Goal: Task Accomplishment & Management: Manage account settings

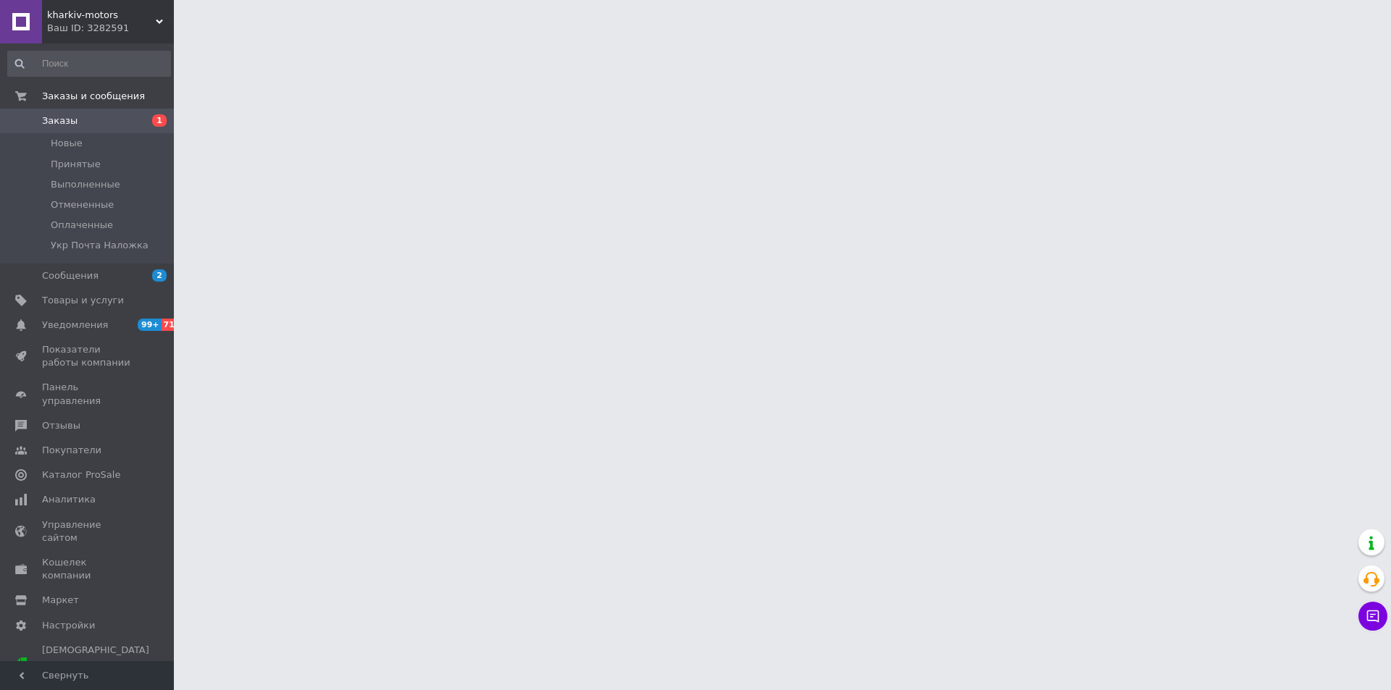
click at [81, 21] on span "kharkiv-motors" at bounding box center [101, 15] width 109 height 13
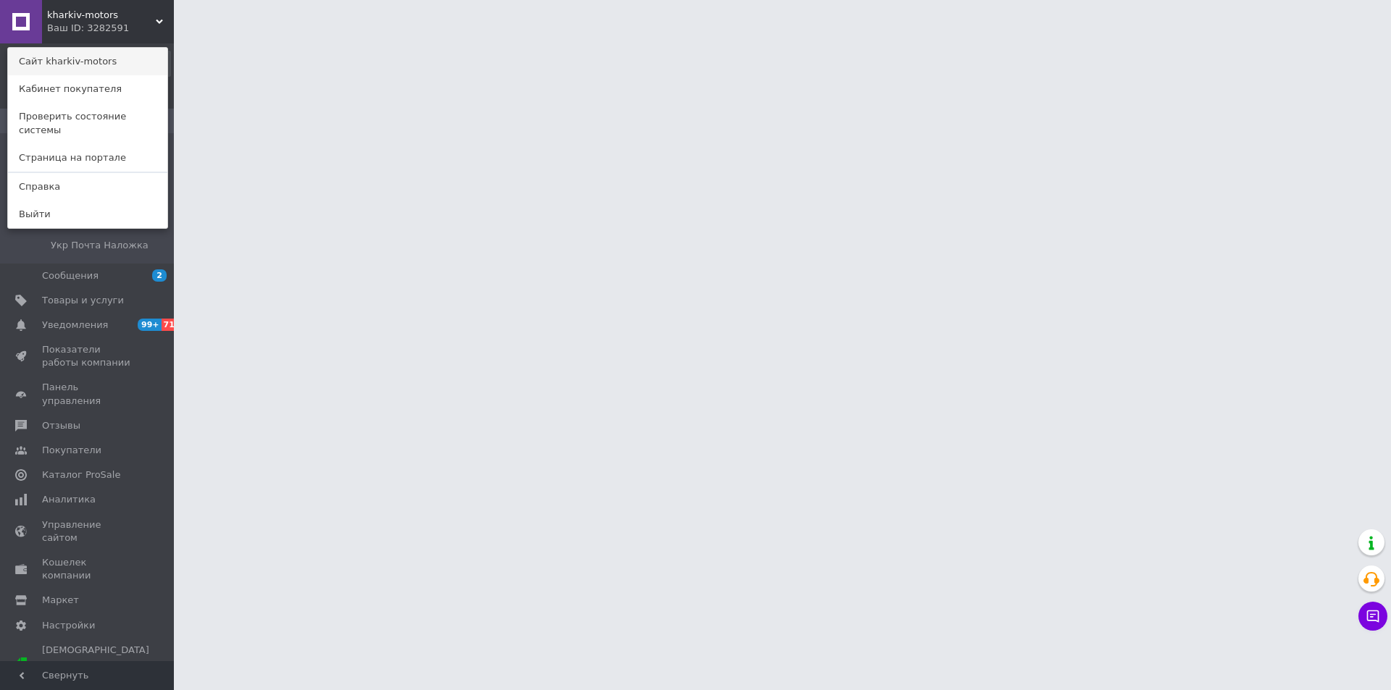
click at [77, 51] on link "Сайт kharkiv-motors" at bounding box center [87, 62] width 159 height 28
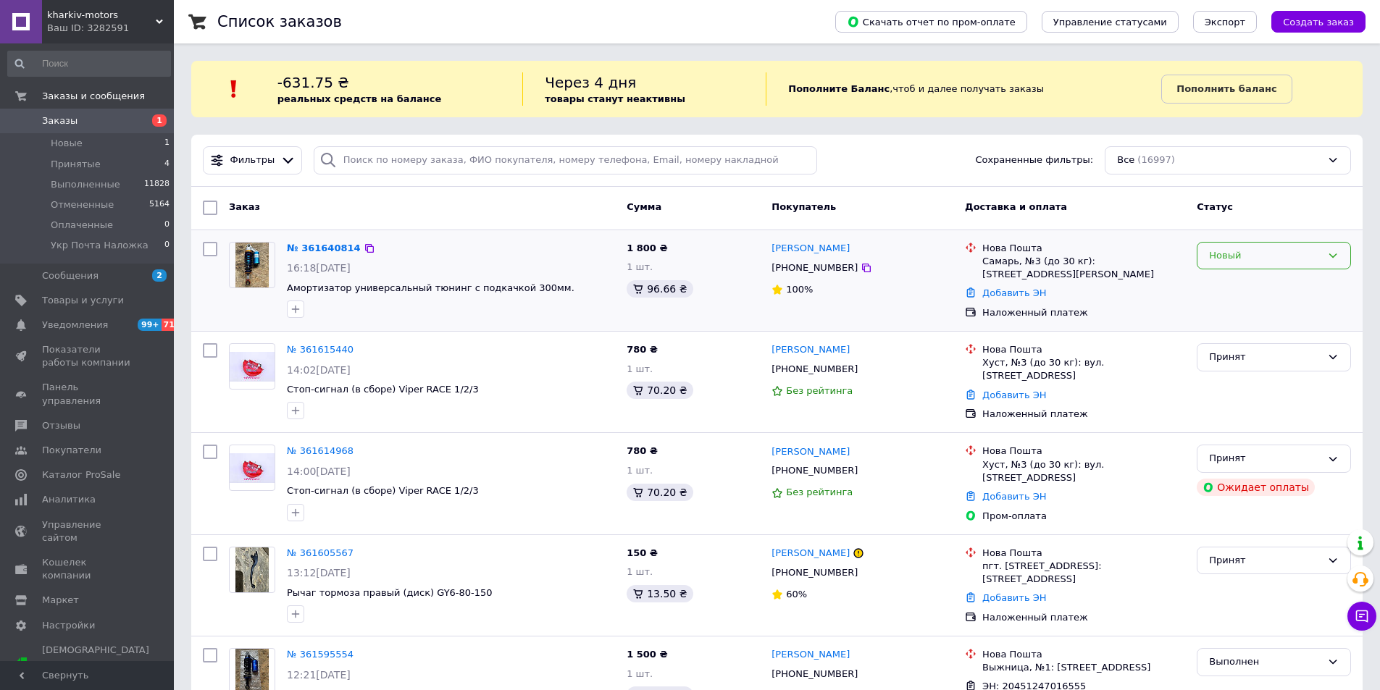
click at [1245, 252] on div "Новый" at bounding box center [1265, 255] width 112 height 15
click at [1239, 280] on li "Принят" at bounding box center [1273, 285] width 153 height 27
click at [76, 419] on span "Отзывы" at bounding box center [88, 425] width 92 height 13
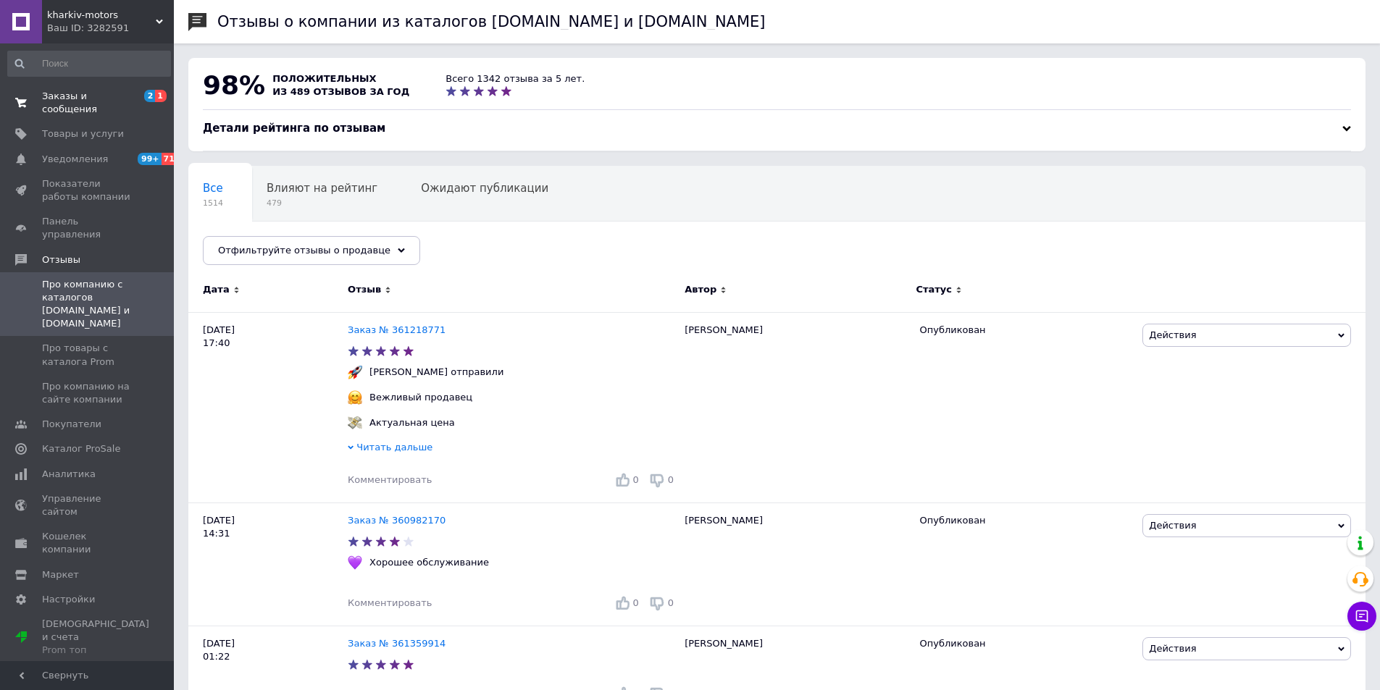
click at [57, 87] on link "Заказы и сообщения 2 1" at bounding box center [89, 103] width 178 height 38
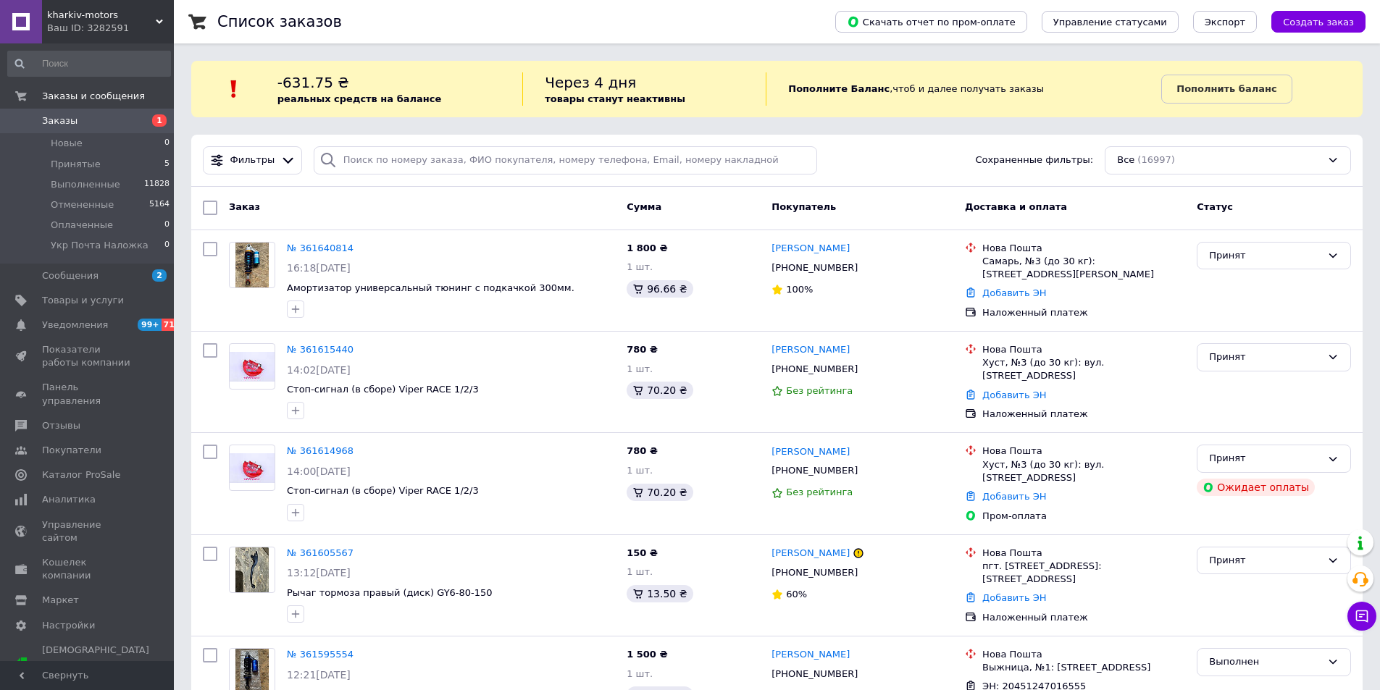
click at [56, 122] on span "Заказы" at bounding box center [59, 120] width 35 height 13
click at [68, 162] on span "Принятые" at bounding box center [76, 164] width 50 height 13
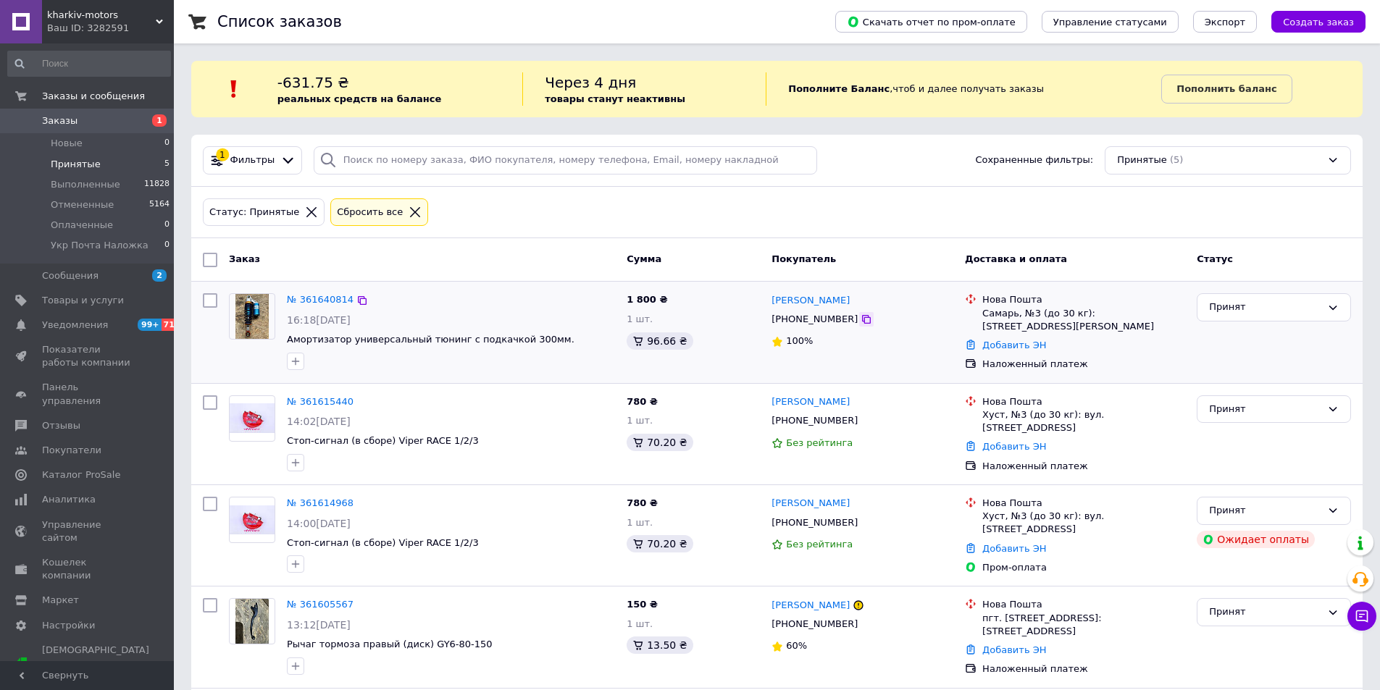
click at [862, 324] on icon at bounding box center [866, 319] width 9 height 9
drag, startPoint x: 854, startPoint y: 295, endPoint x: 805, endPoint y: 303, distance: 49.2
click at [805, 303] on div "[PERSON_NAME]" at bounding box center [862, 300] width 185 height 17
copy link "Вшивков"
drag, startPoint x: 770, startPoint y: 303, endPoint x: 800, endPoint y: 300, distance: 29.8
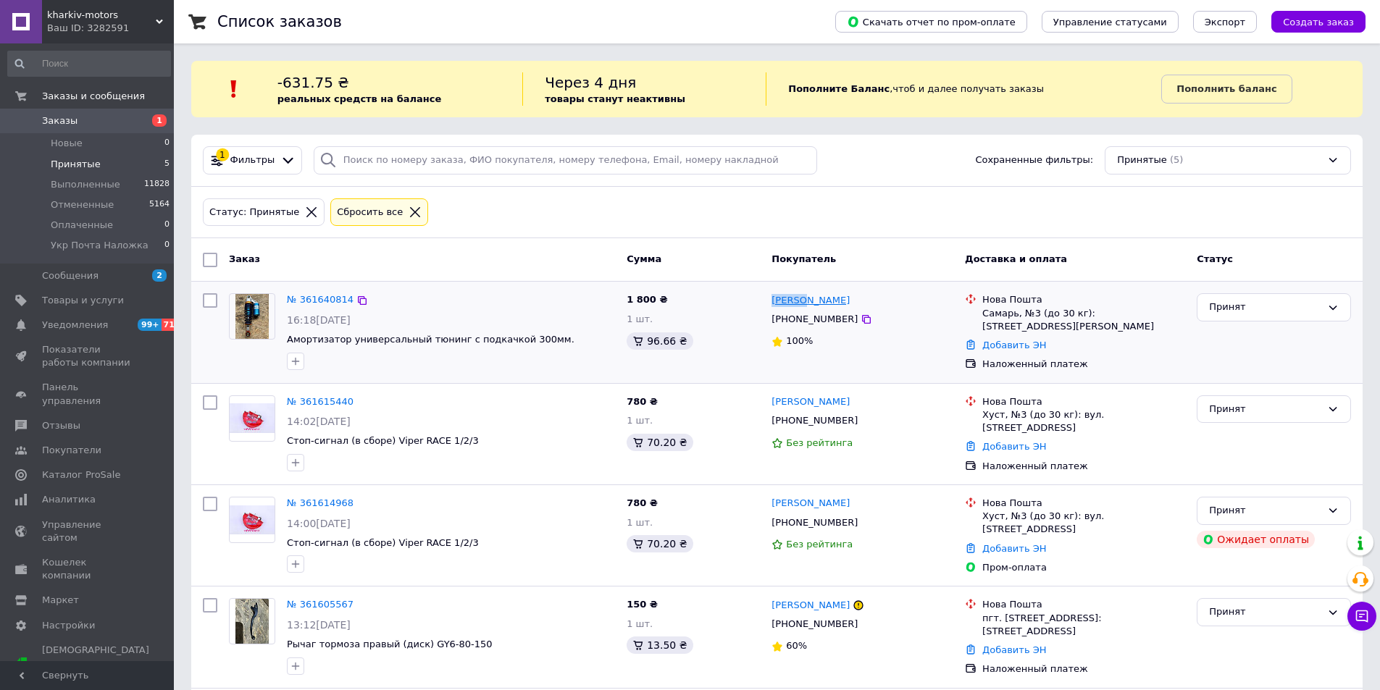
click at [800, 300] on div "[PERSON_NAME]" at bounding box center [810, 300] width 81 height 17
copy link "[PERSON_NAME]"
click at [1003, 316] on div "Самарь, №3 (до 30 кг): [STREET_ADDRESS][PERSON_NAME]" at bounding box center [1083, 320] width 203 height 26
copy div "Самарь"
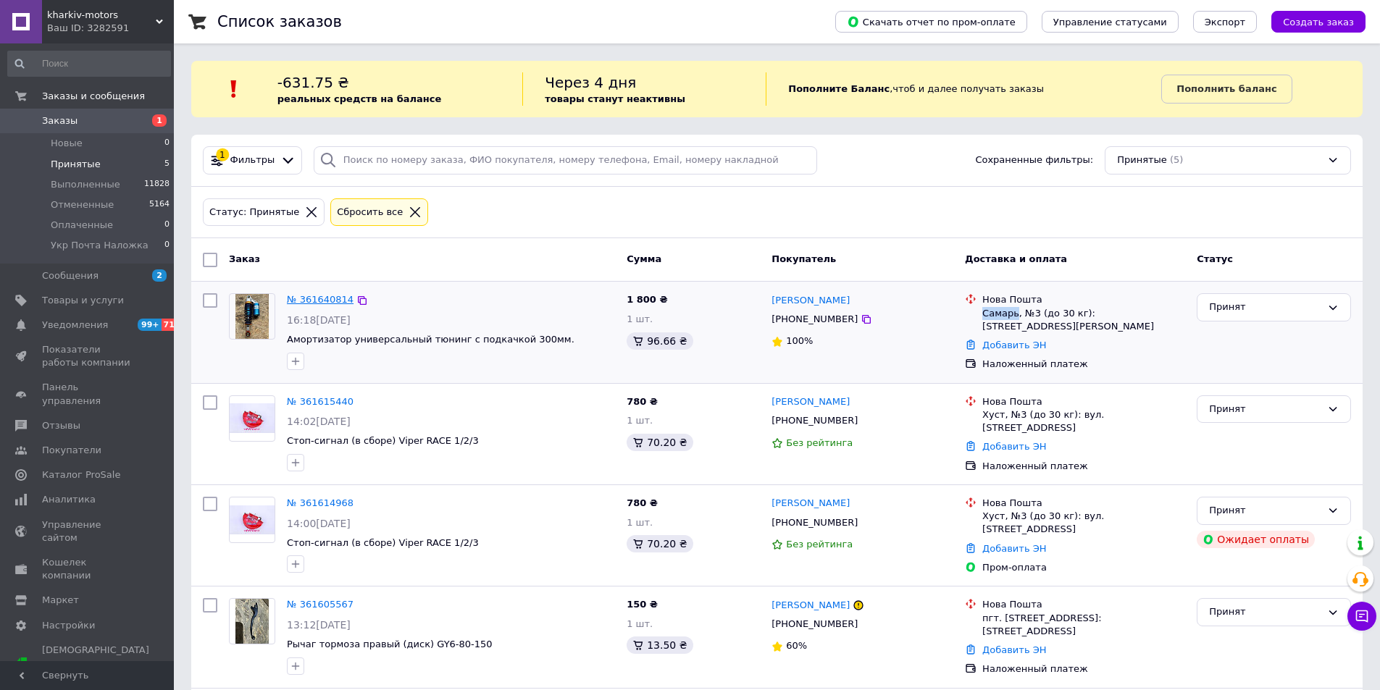
click at [297, 294] on link "№ 361640814" at bounding box center [320, 299] width 67 height 11
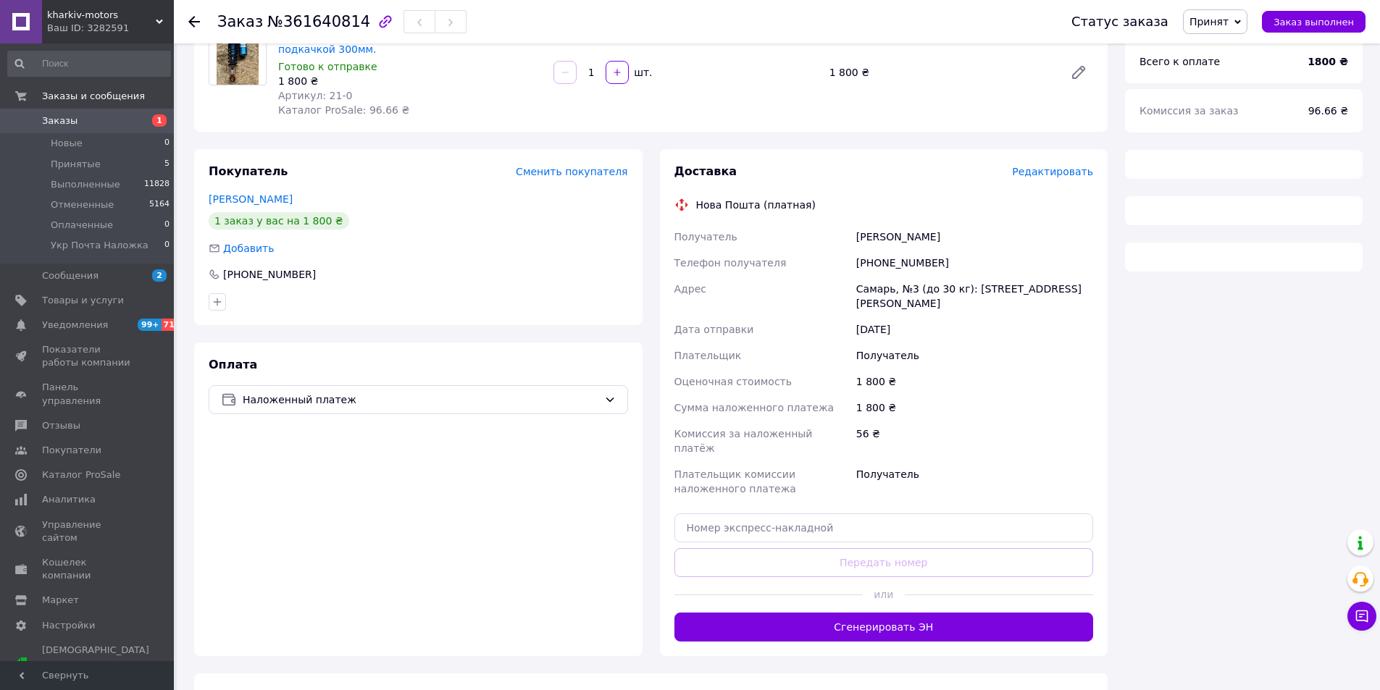
scroll to position [141, 0]
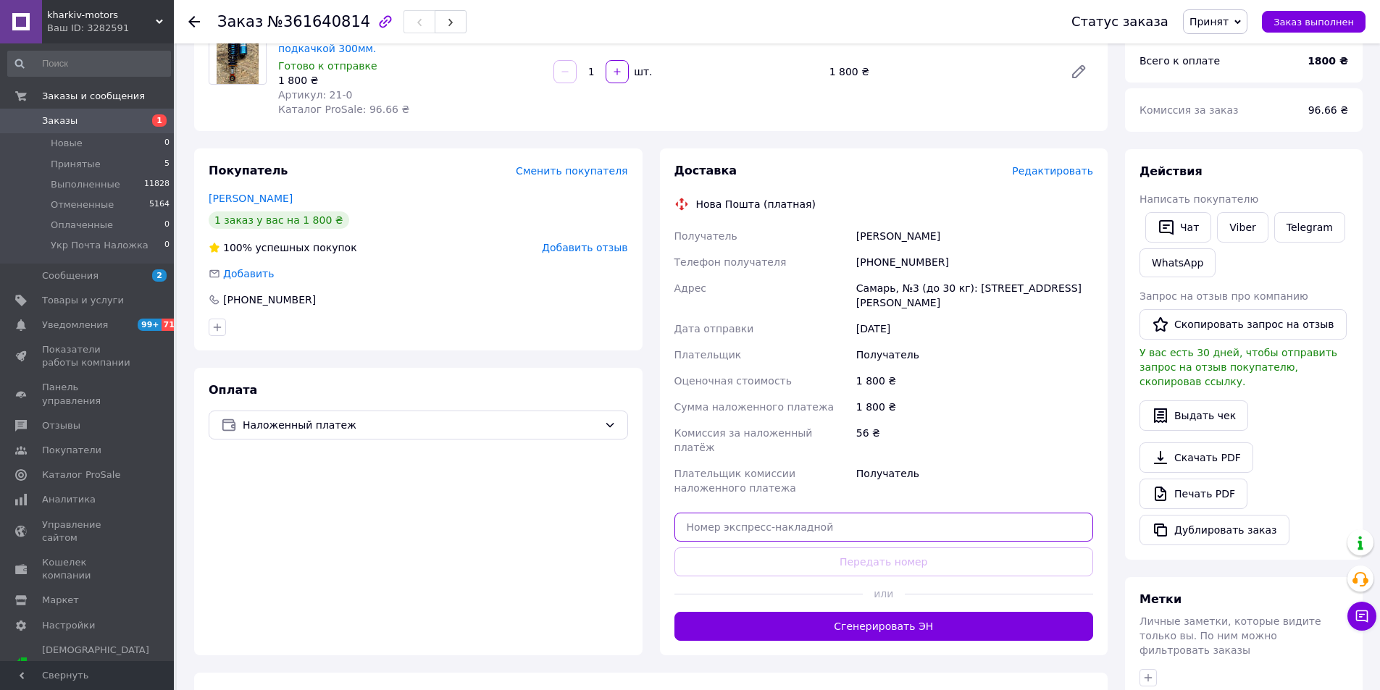
click at [779, 513] on input "text" at bounding box center [883, 527] width 419 height 29
paste input "20451247351613"
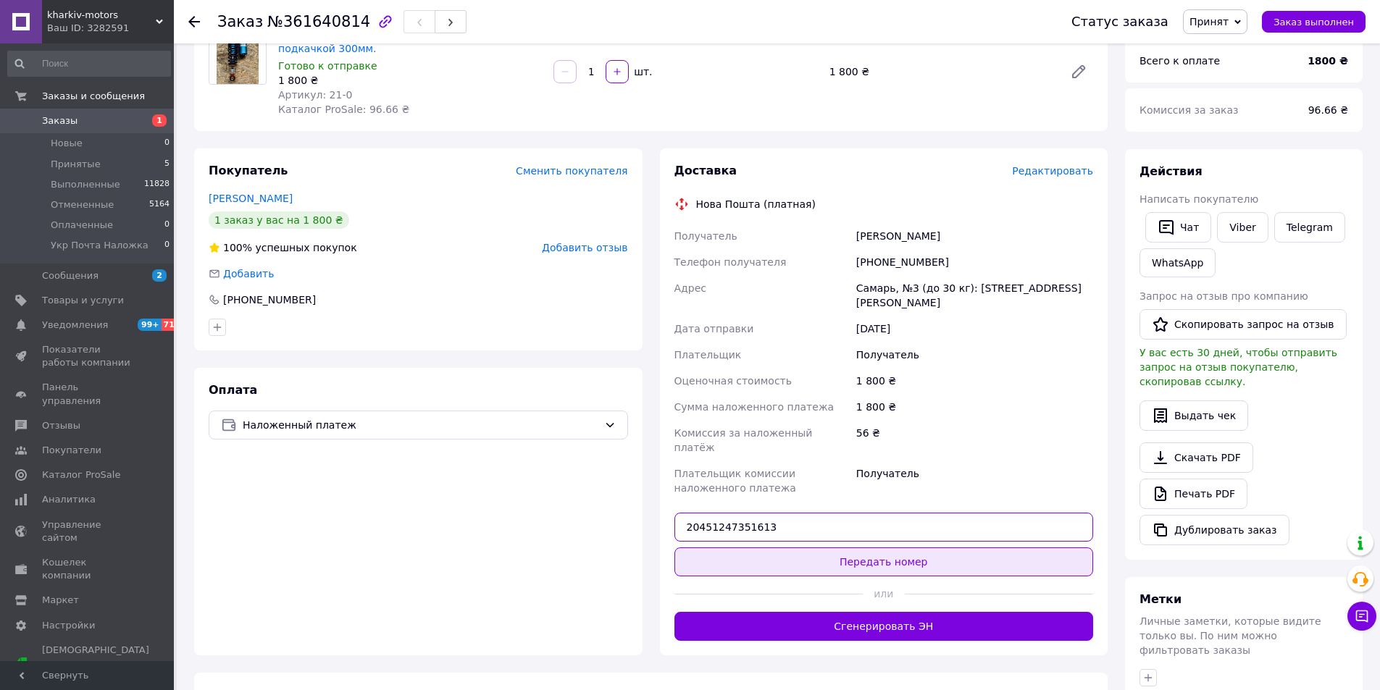
type input "20451247351613"
click at [858, 548] on button "Передать номер" at bounding box center [883, 562] width 419 height 29
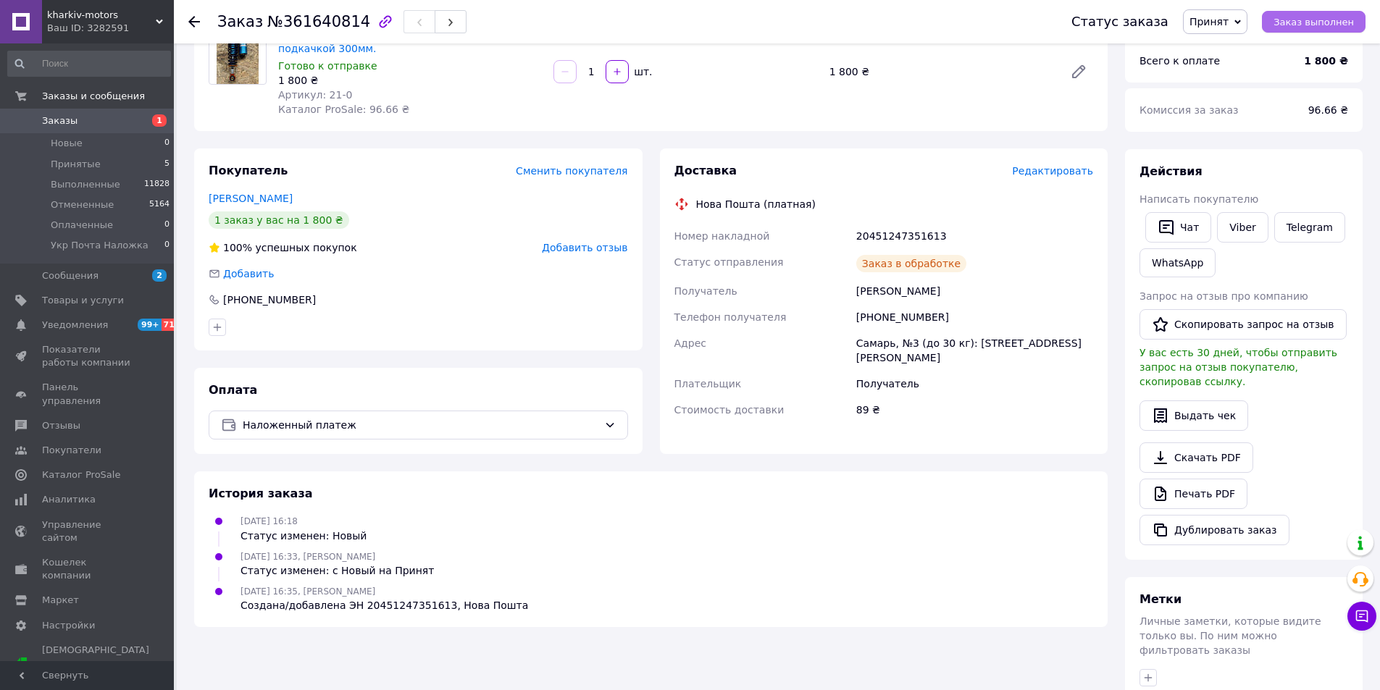
click at [1320, 28] on span "Заказ выполнен" at bounding box center [1313, 22] width 80 height 11
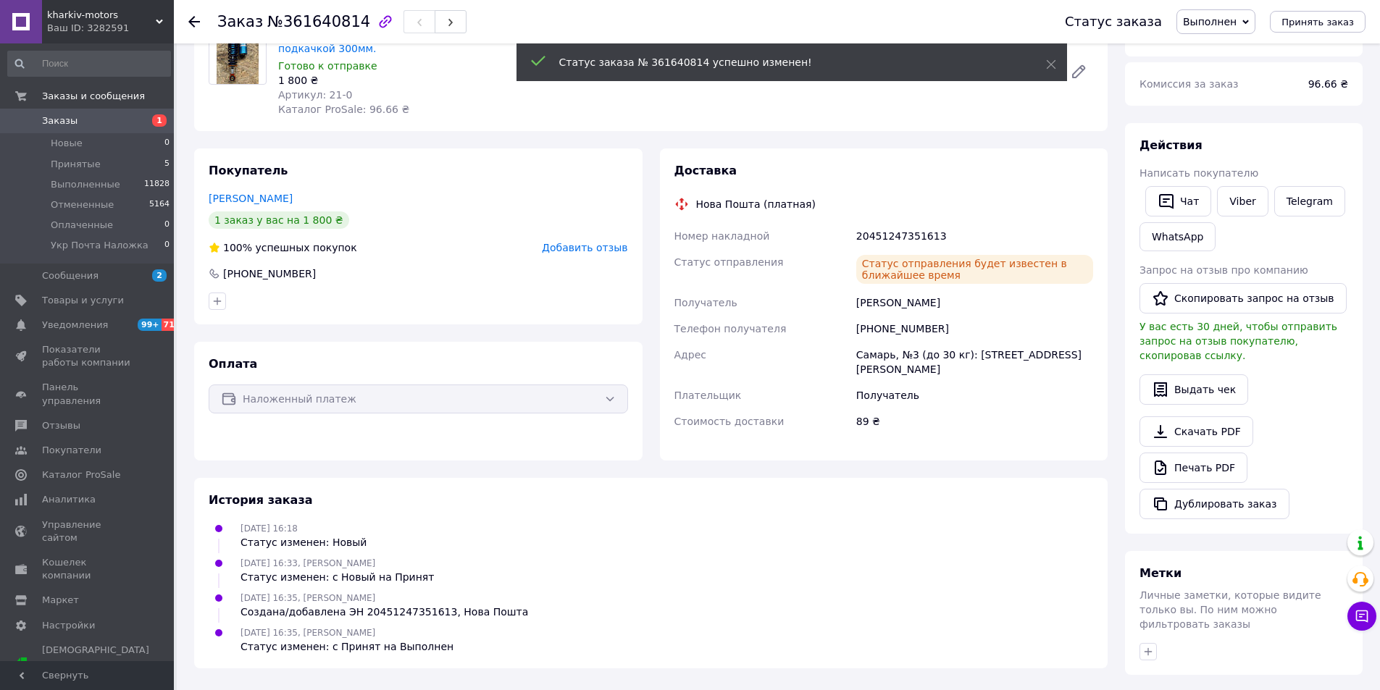
click at [56, 121] on span "Заказы" at bounding box center [59, 120] width 35 height 13
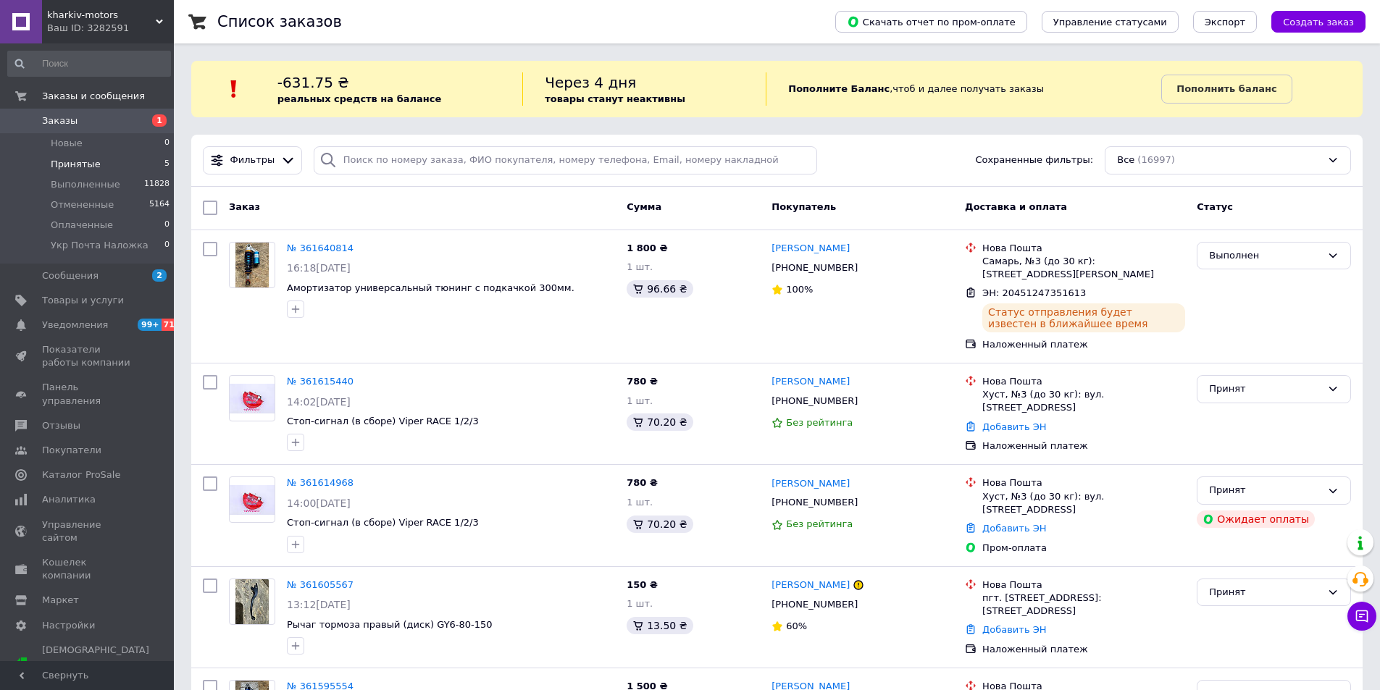
click at [72, 166] on span "Принятые" at bounding box center [76, 164] width 50 height 13
drag, startPoint x: 285, startPoint y: 411, endPoint x: 430, endPoint y: 413, distance: 144.9
click at [430, 413] on div "№ 361615440 14:02[DATE] Стоп-сигнал (в сборе) Viper RACE 1/2/3" at bounding box center [451, 413] width 340 height 88
copy span "Стоп-сигнал (в сборе) Viper RACE"
click at [862, 397] on icon at bounding box center [866, 401] width 9 height 9
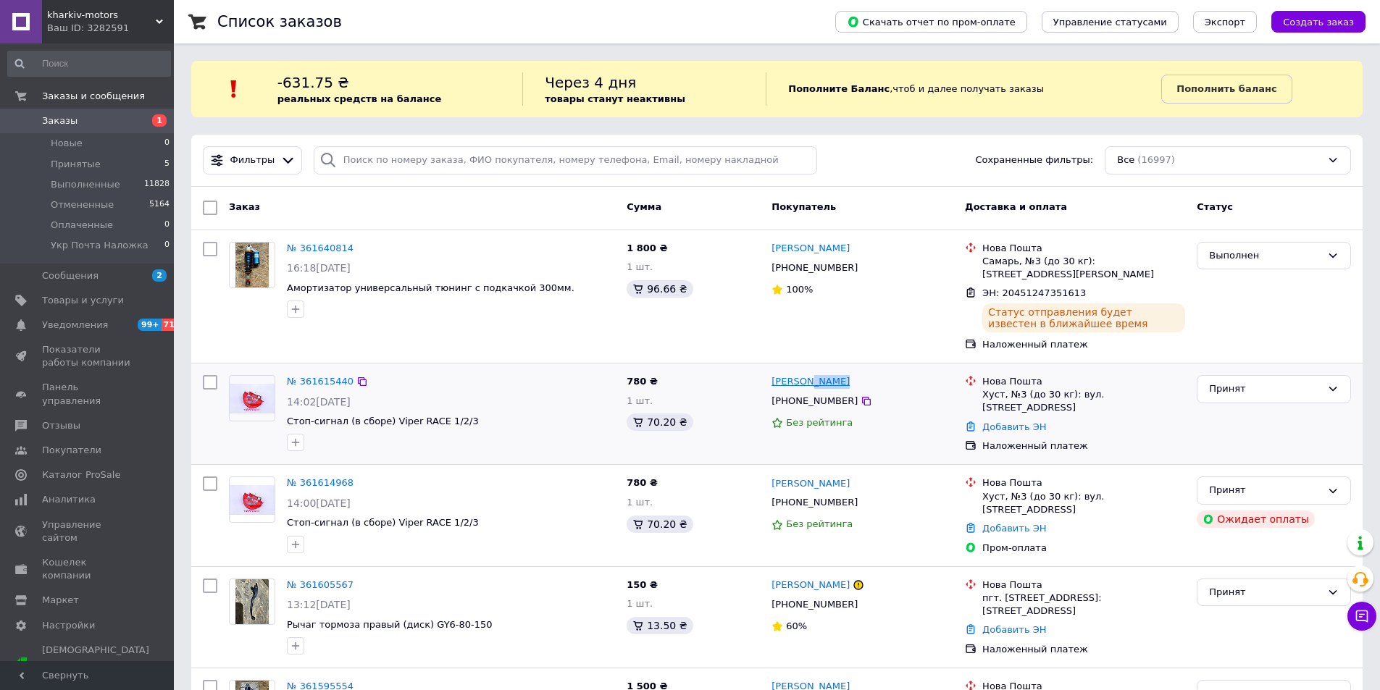
drag, startPoint x: 838, startPoint y: 368, endPoint x: 804, endPoint y: 369, distance: 34.1
click at [804, 374] on div "[PERSON_NAME]" at bounding box center [862, 382] width 185 height 17
copy link "[PERSON_NAME]"
drag, startPoint x: 792, startPoint y: 371, endPoint x: 802, endPoint y: 374, distance: 9.9
click at [802, 374] on div "[PERSON_NAME] [PHONE_NUMBER] Без рейтинга" at bounding box center [862, 413] width 193 height 89
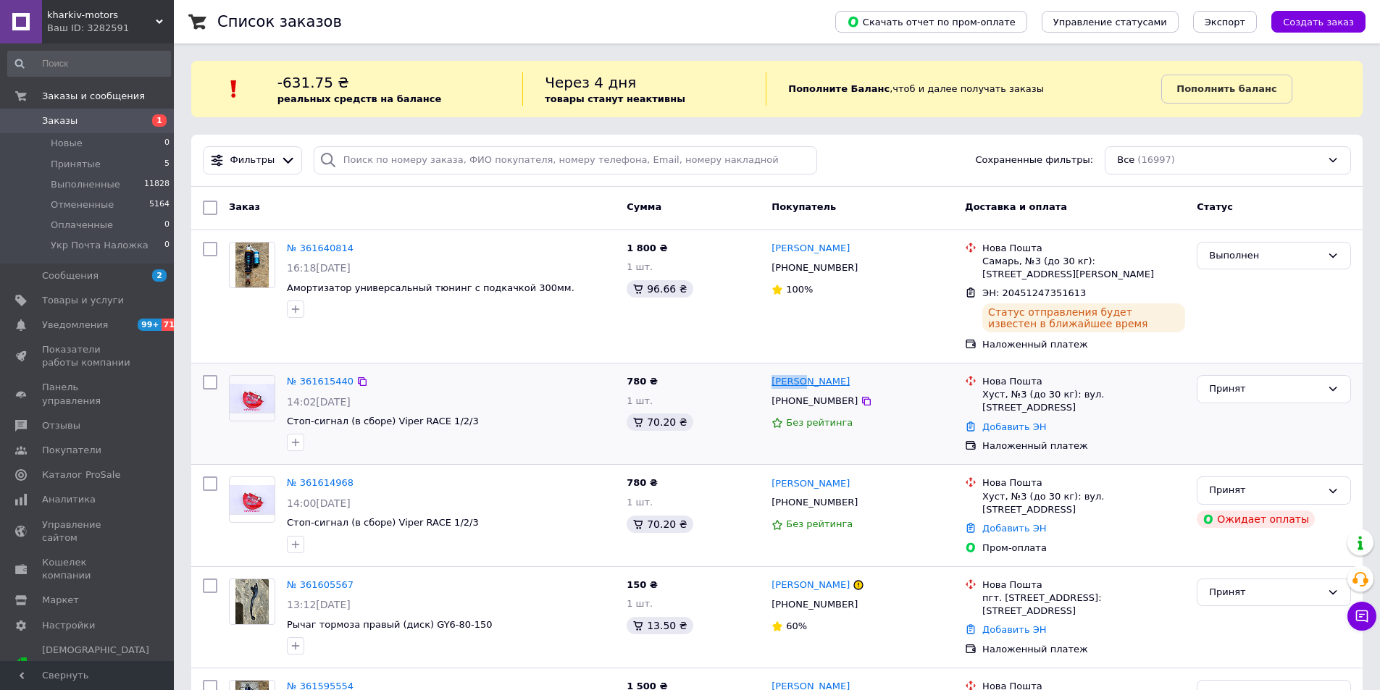
copy link "[PERSON_NAME]"
click at [990, 388] on div "Хуст, №3 (до 30 кг): вул. [STREET_ADDRESS]" at bounding box center [1083, 401] width 203 height 26
copy div "Хуст"
click at [319, 376] on link "№ 361615440" at bounding box center [320, 381] width 67 height 11
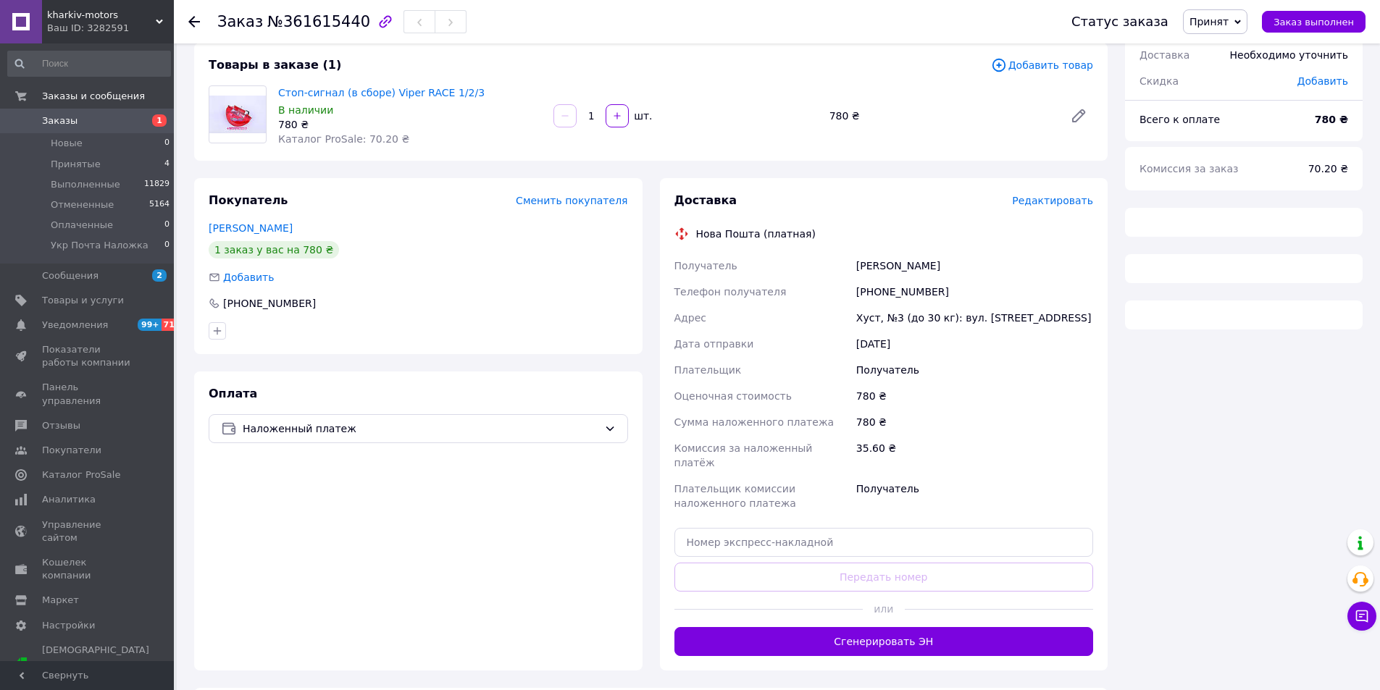
scroll to position [112, 0]
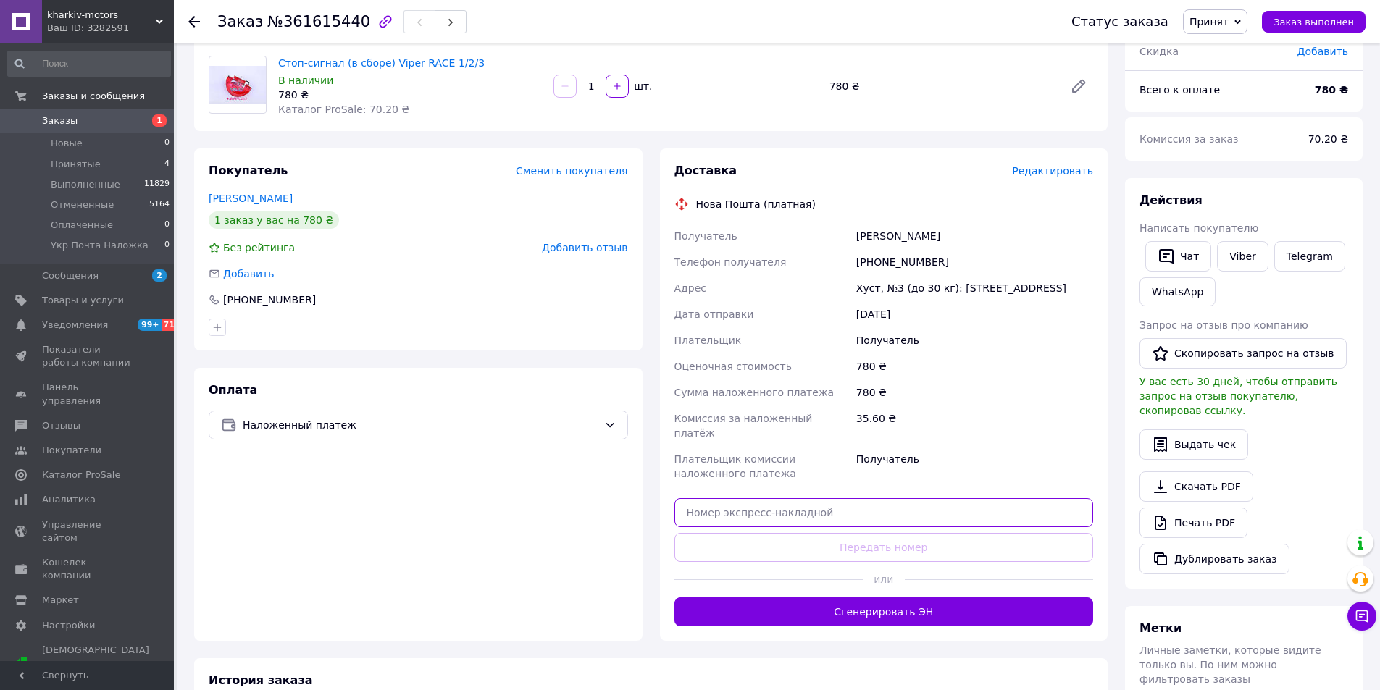
drag, startPoint x: 808, startPoint y: 503, endPoint x: 801, endPoint y: 498, distance: 9.3
click at [807, 503] on input "text" at bounding box center [883, 512] width 419 height 29
paste input "20451247353364"
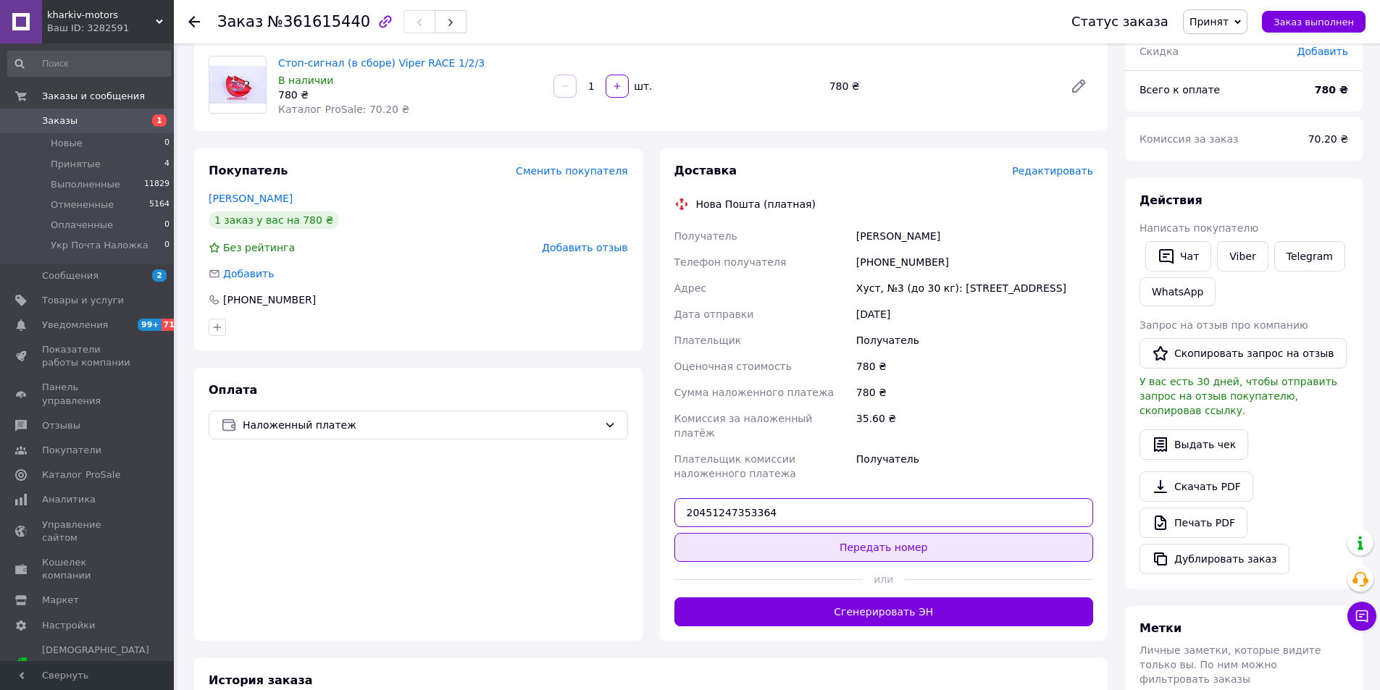
type input "20451247353364"
click at [885, 533] on button "Передать номер" at bounding box center [883, 547] width 419 height 29
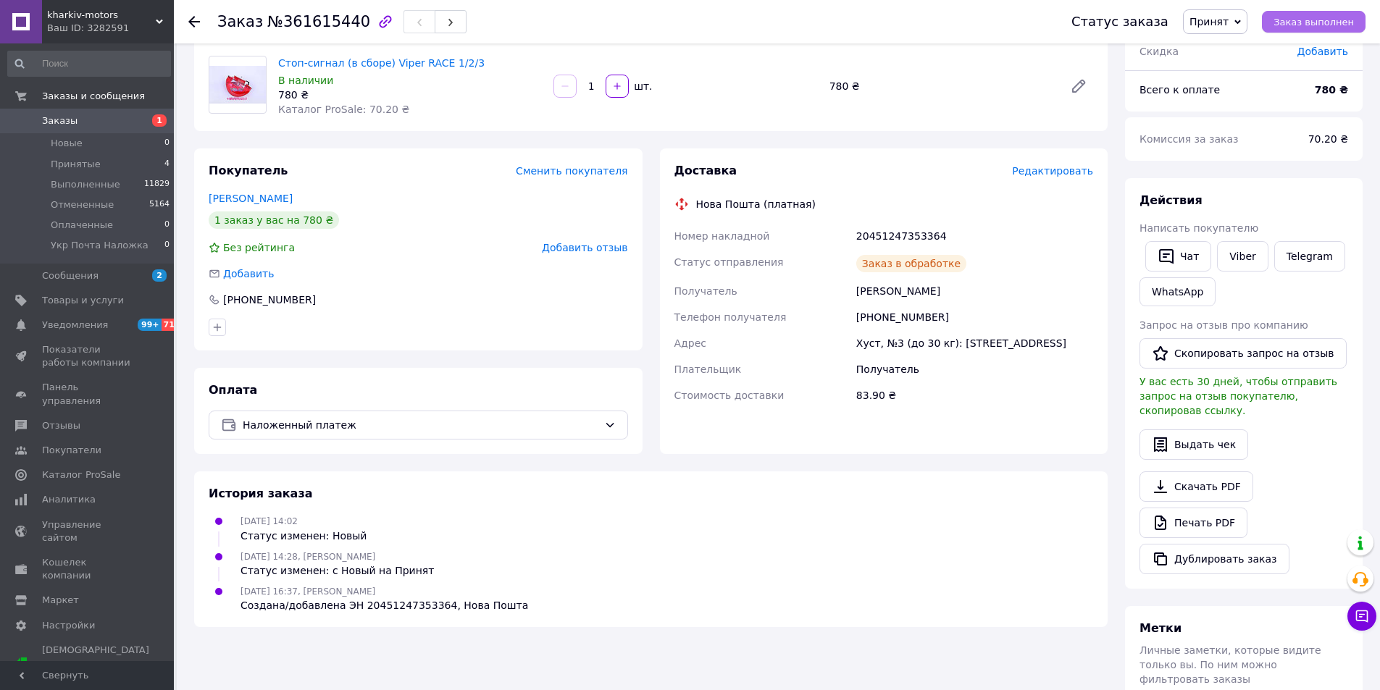
click at [1301, 21] on span "Заказ выполнен" at bounding box center [1313, 22] width 80 height 11
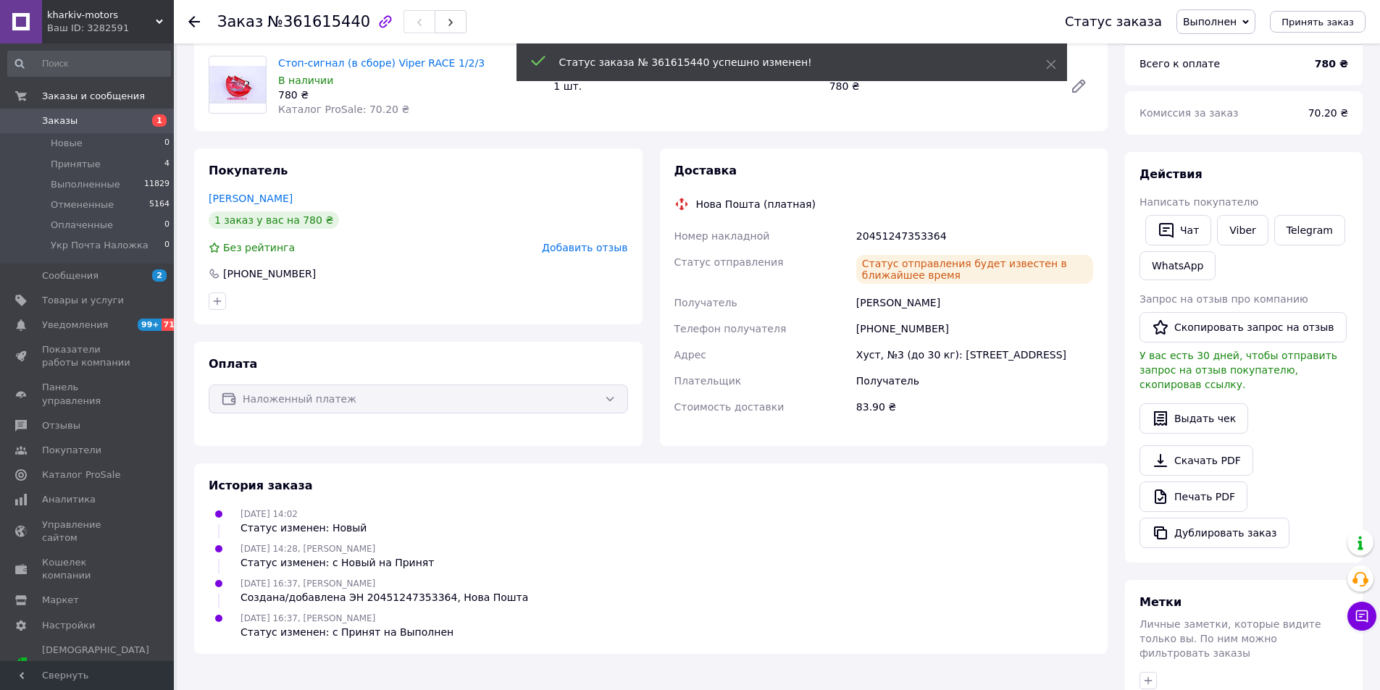
click at [62, 125] on span "Заказы" at bounding box center [59, 120] width 35 height 13
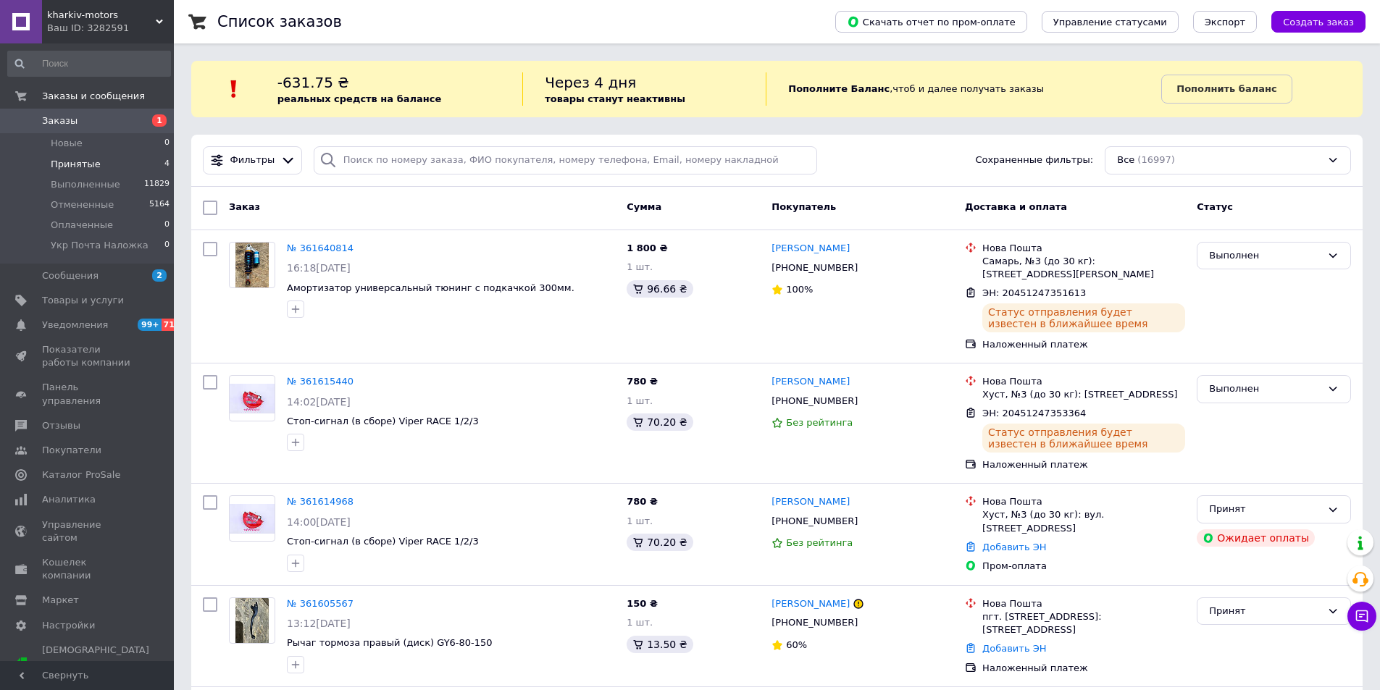
click at [75, 165] on span "Принятые" at bounding box center [76, 164] width 50 height 13
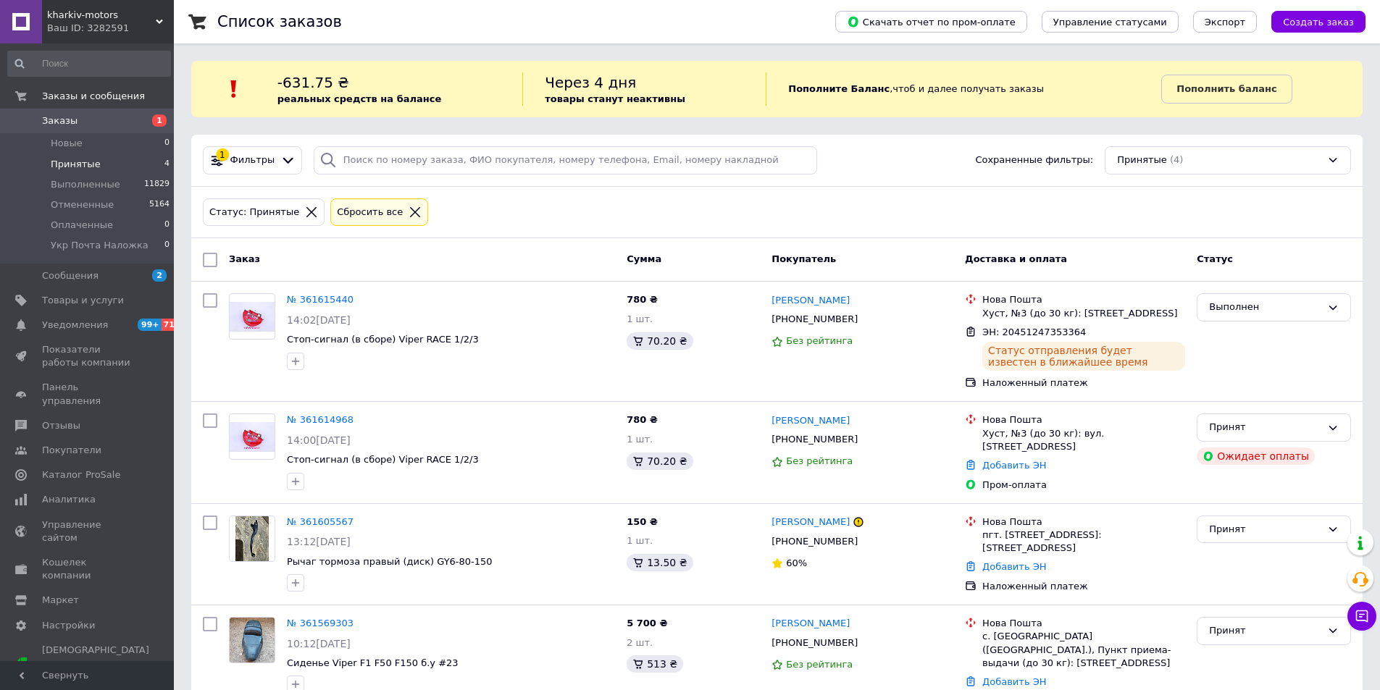
scroll to position [52, 0]
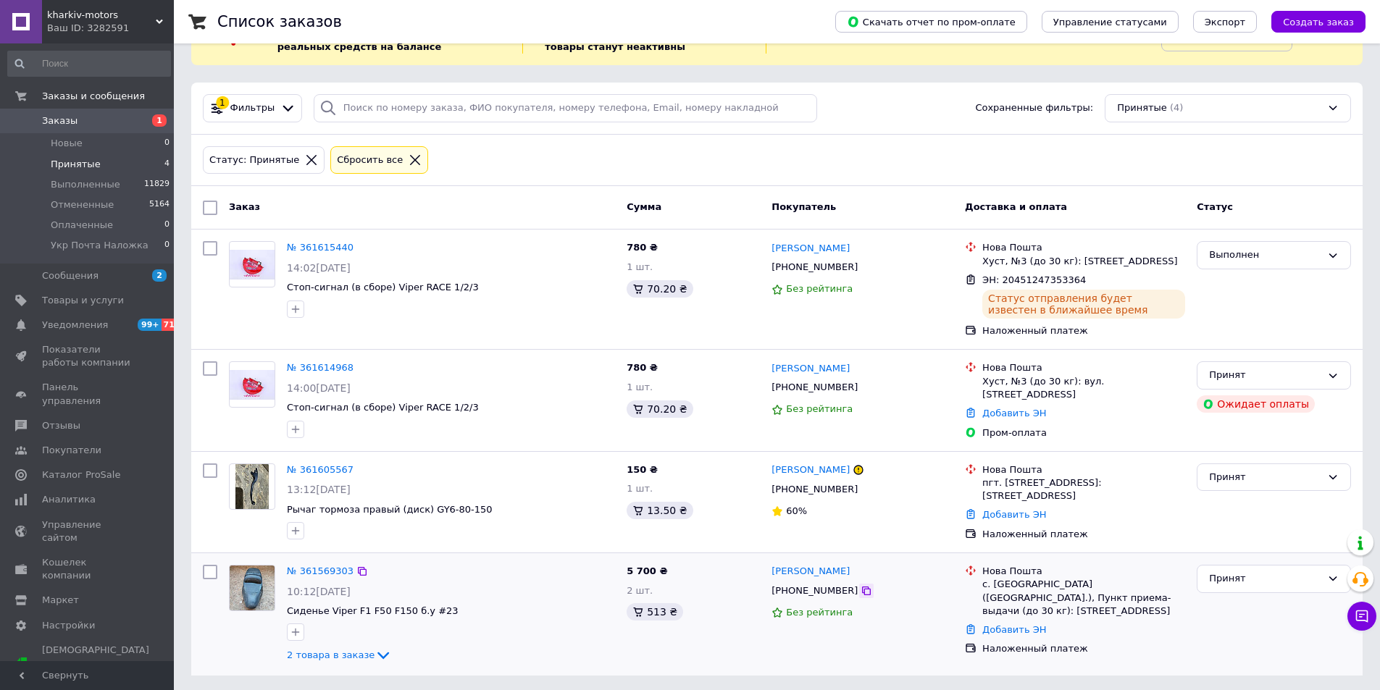
click at [862, 587] on icon at bounding box center [866, 591] width 9 height 9
click at [860, 591] on icon at bounding box center [866, 591] width 12 height 12
drag, startPoint x: 860, startPoint y: 564, endPoint x: 803, endPoint y: 574, distance: 57.3
click at [803, 574] on div "[PERSON_NAME]" at bounding box center [862, 572] width 185 height 17
copy link "[PERSON_NAME]"
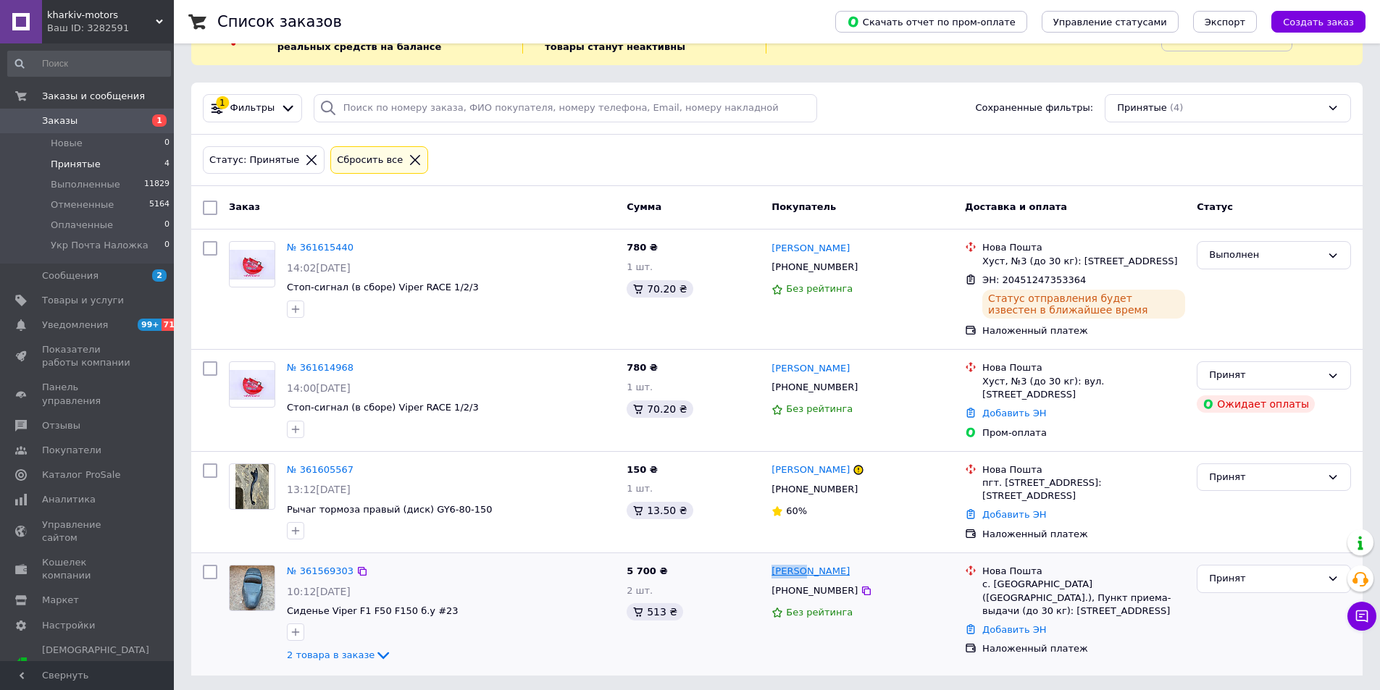
drag, startPoint x: 770, startPoint y: 574, endPoint x: 799, endPoint y: 571, distance: 29.2
click at [799, 571] on div "[PERSON_NAME]" at bounding box center [810, 572] width 81 height 17
copy link "[PERSON_NAME]"
click at [51, 125] on span "Заказы" at bounding box center [59, 120] width 35 height 13
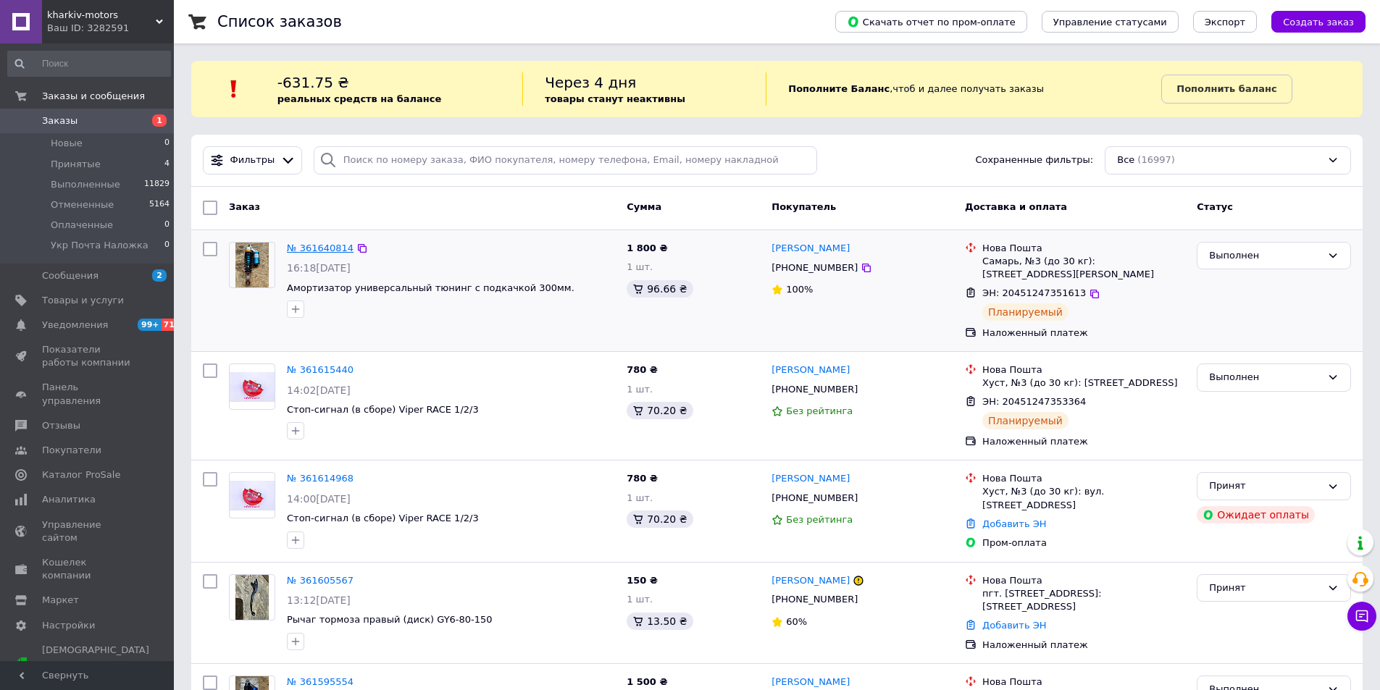
click at [326, 246] on link "№ 361640814" at bounding box center [320, 248] width 67 height 11
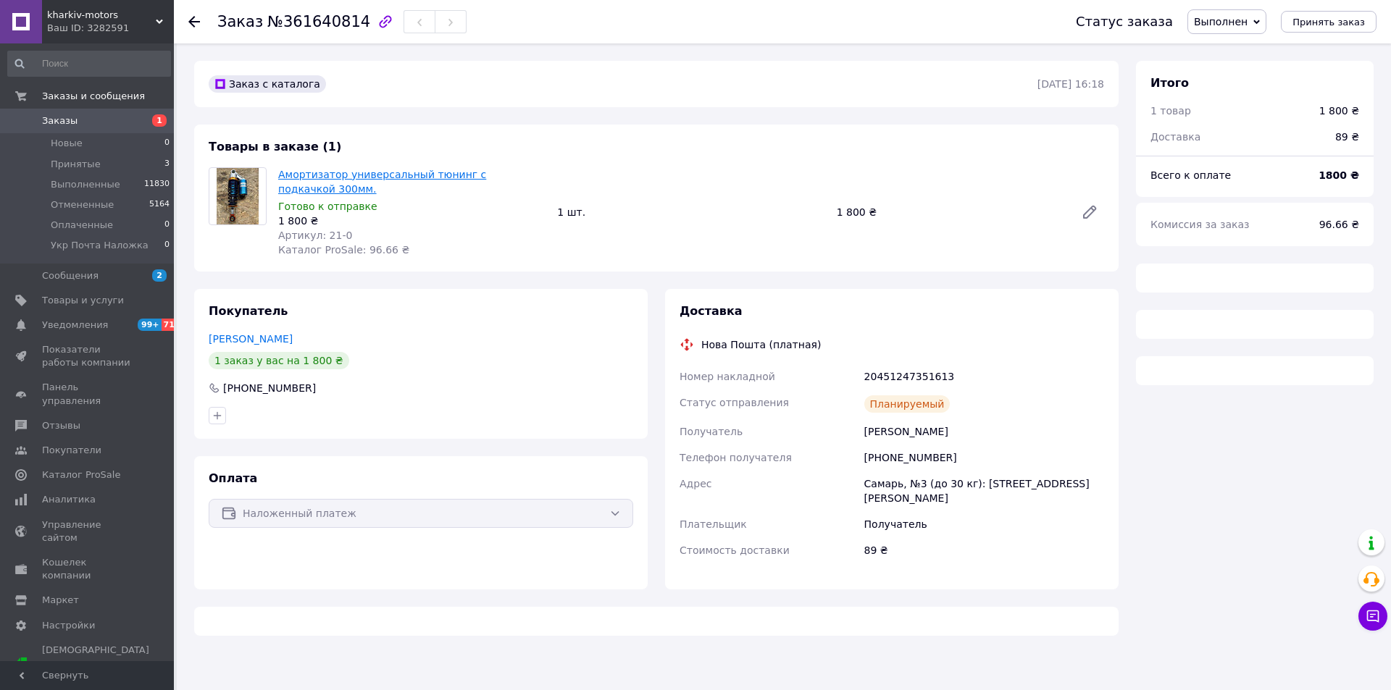
click at [430, 172] on link "Амортизатор универсальный тюнинг с подкачкой 300мм." at bounding box center [382, 182] width 208 height 26
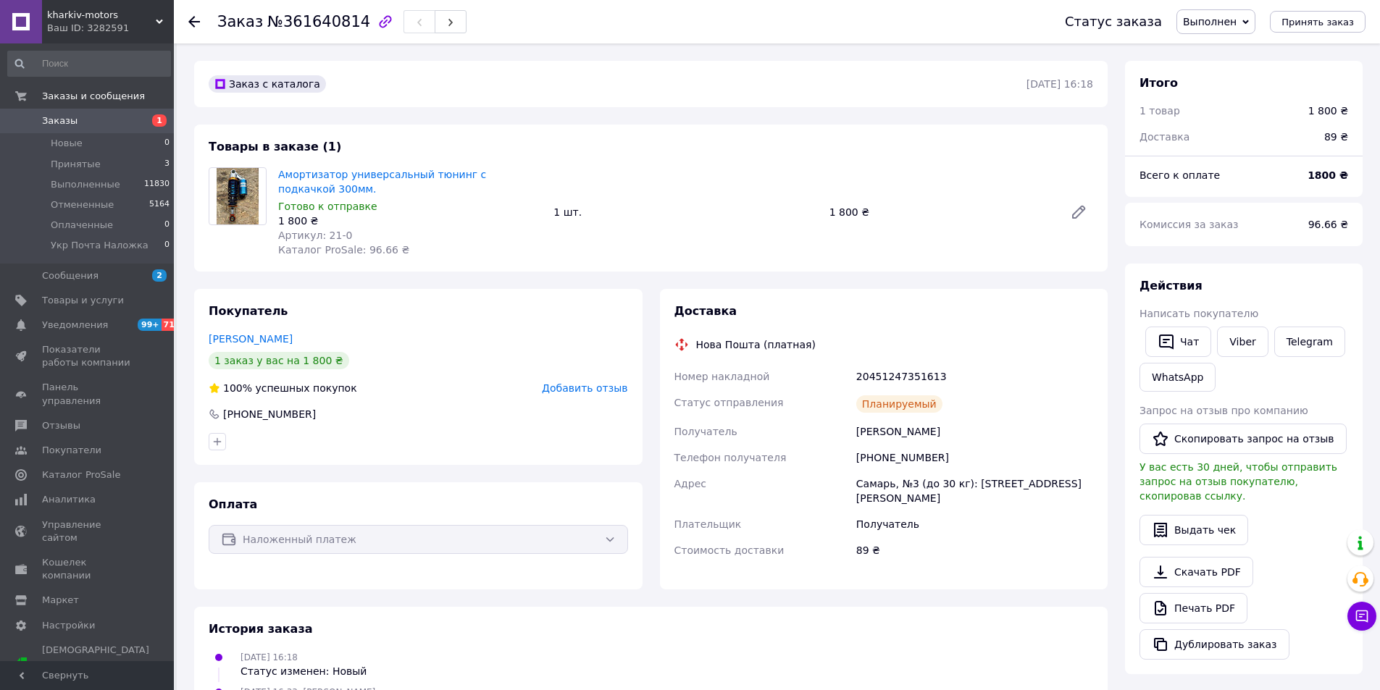
click at [62, 122] on span "Заказы" at bounding box center [59, 120] width 35 height 13
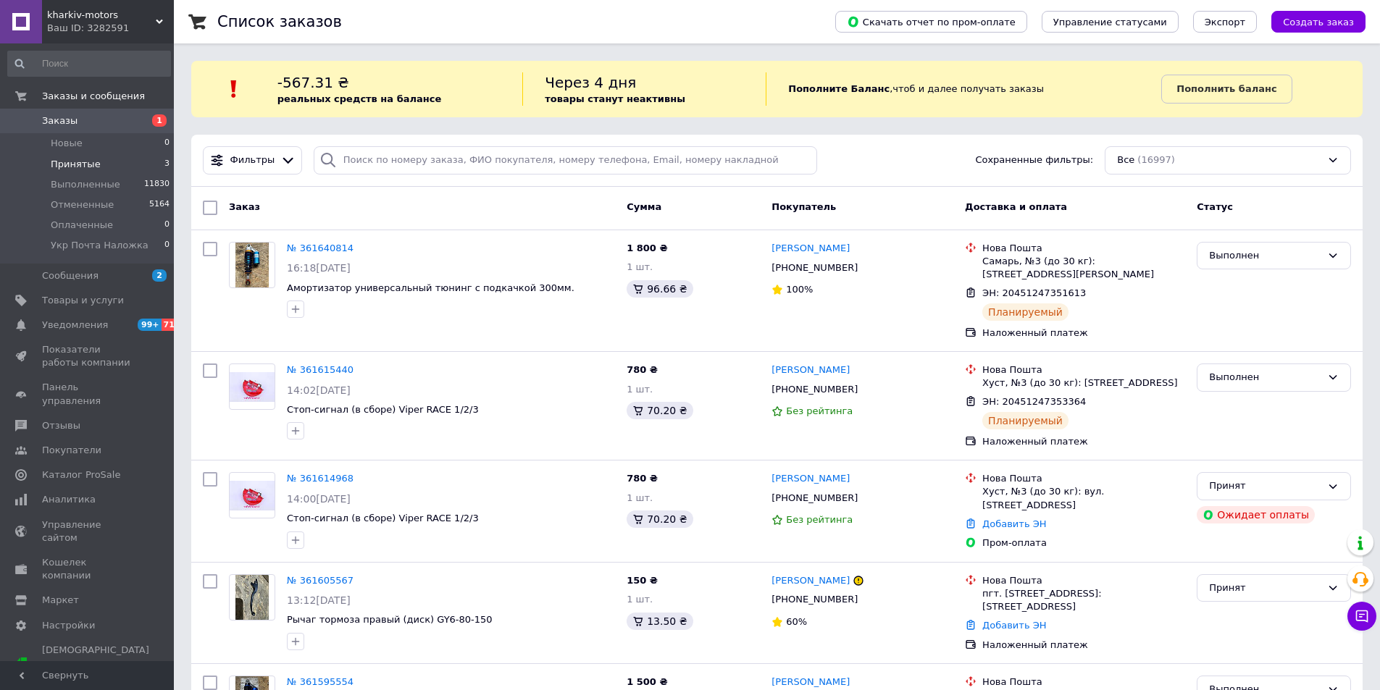
click at [61, 168] on span "Принятые" at bounding box center [76, 164] width 50 height 13
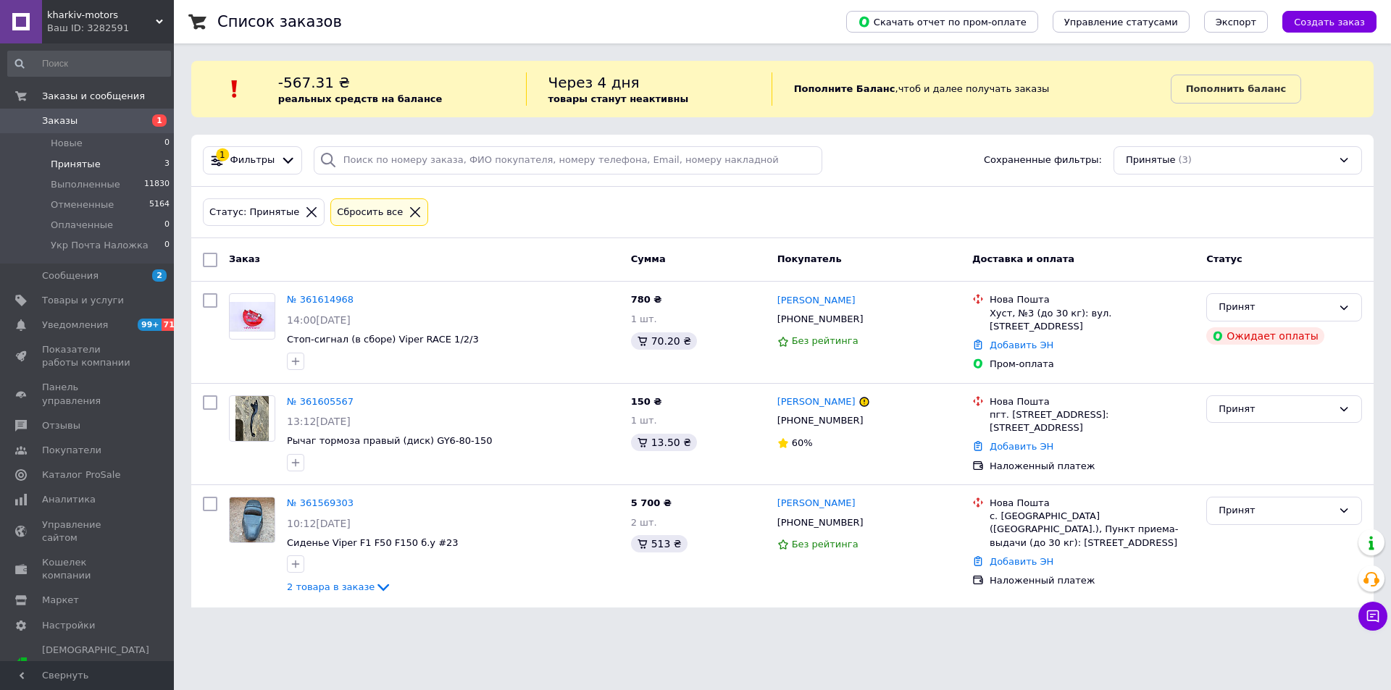
click at [55, 117] on span "Заказы" at bounding box center [59, 120] width 35 height 13
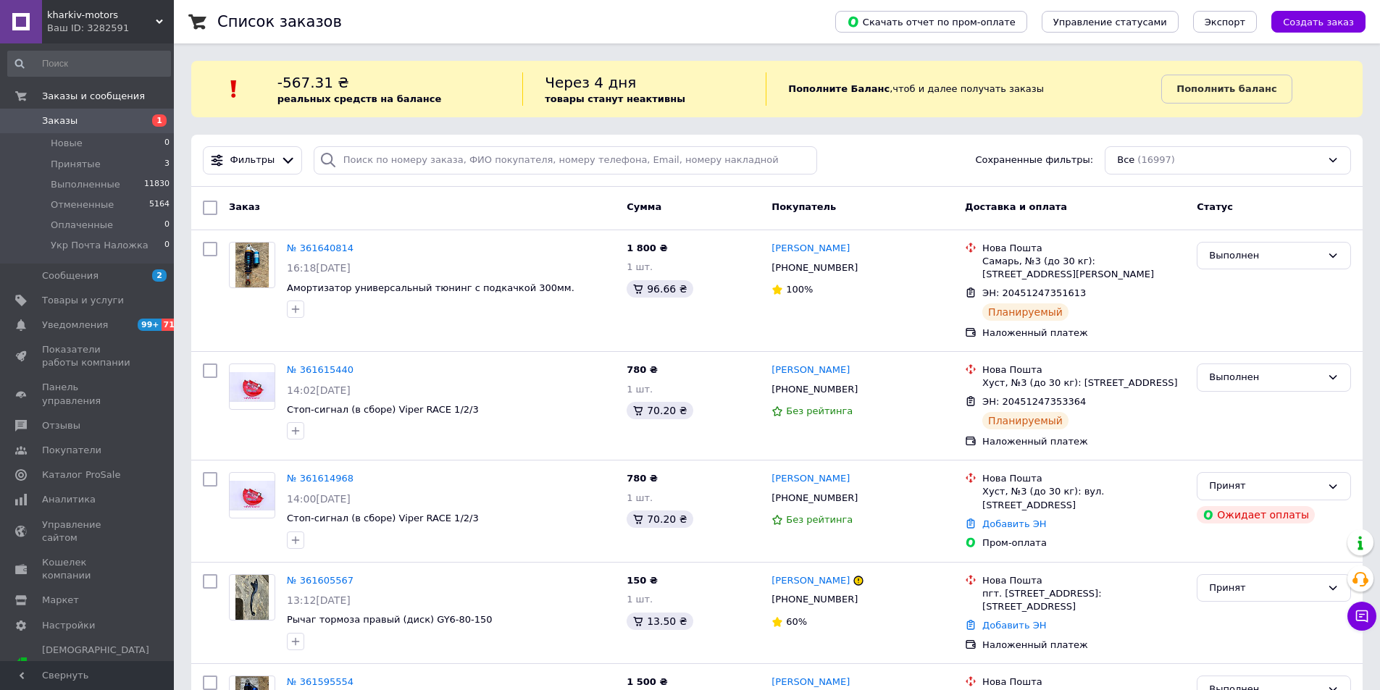
click at [70, 127] on span "Заказы" at bounding box center [59, 120] width 35 height 13
click at [64, 125] on span "Заказы" at bounding box center [59, 120] width 35 height 13
click at [71, 164] on span "Принятые" at bounding box center [76, 164] width 50 height 13
